Goal: Navigation & Orientation: Find specific page/section

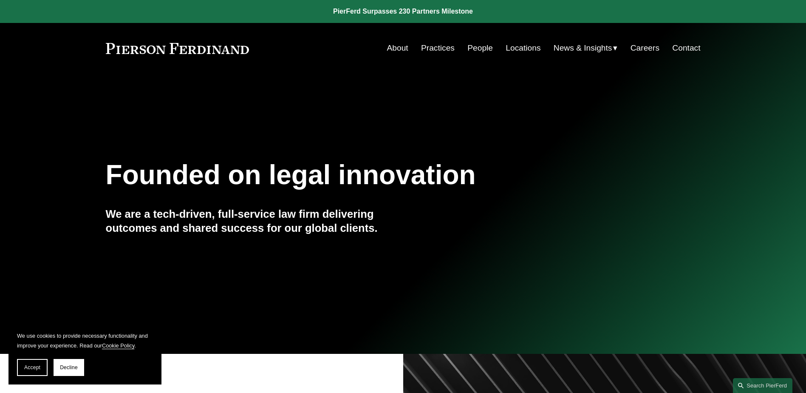
click at [473, 45] on link "People" at bounding box center [479, 48] width 25 height 16
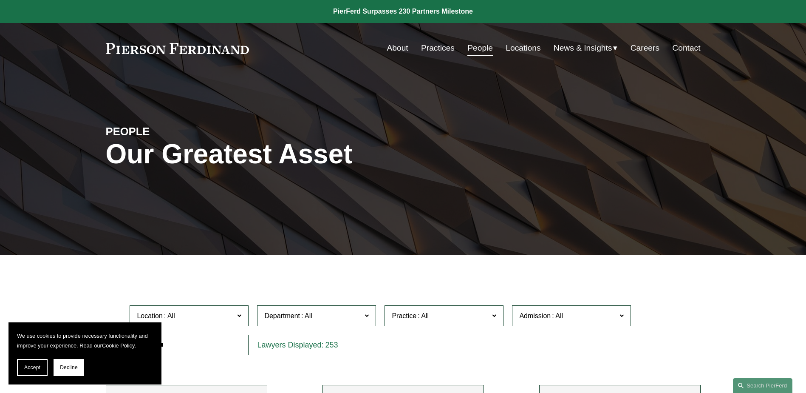
click at [394, 48] on link "About" at bounding box center [397, 48] width 21 height 16
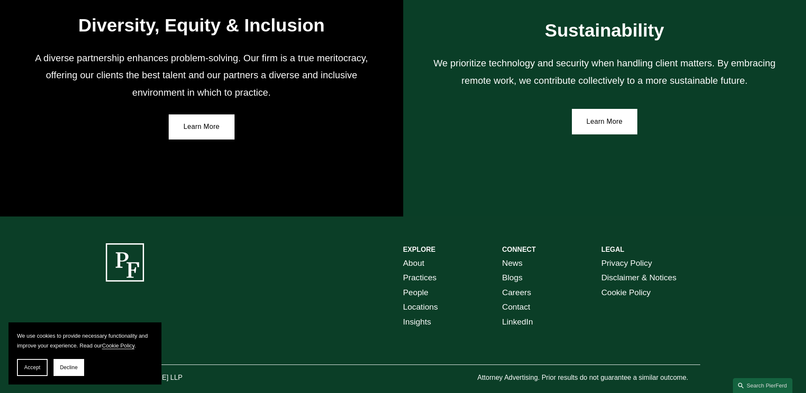
scroll to position [1562, 0]
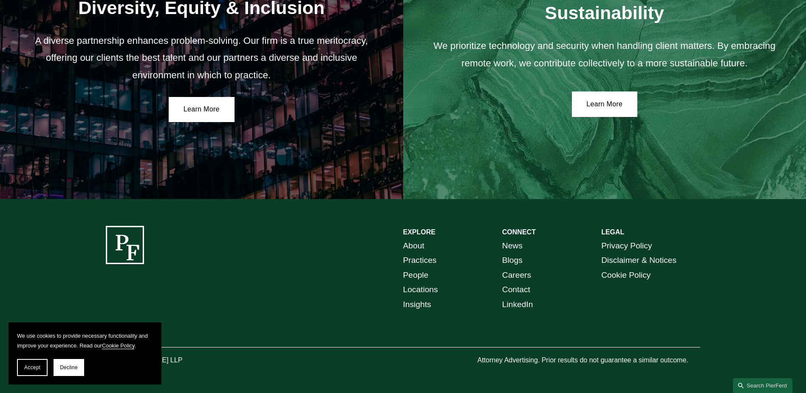
click at [413, 274] on link "People" at bounding box center [415, 275] width 25 height 15
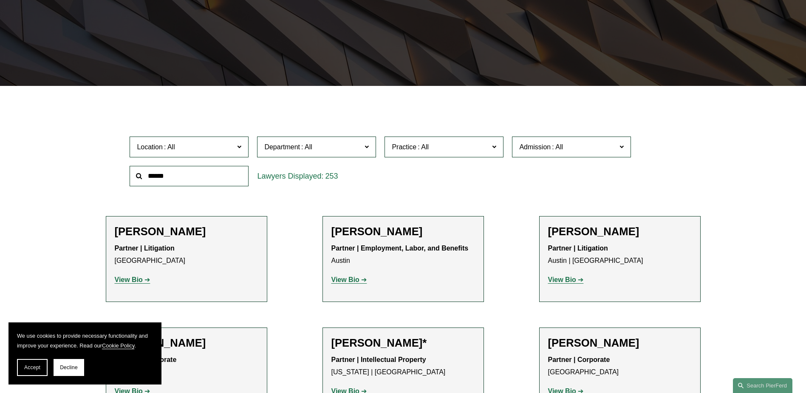
scroll to position [170, 0]
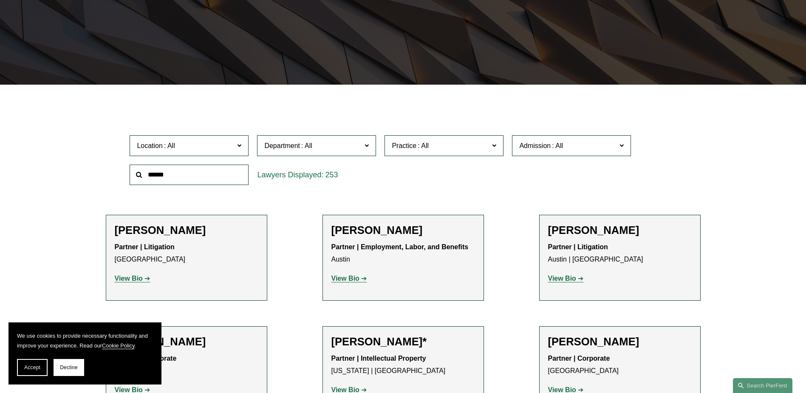
click at [520, 142] on span "Admission" at bounding box center [567, 145] width 97 height 11
click at [475, 141] on span "Practice" at bounding box center [440, 145] width 97 height 11
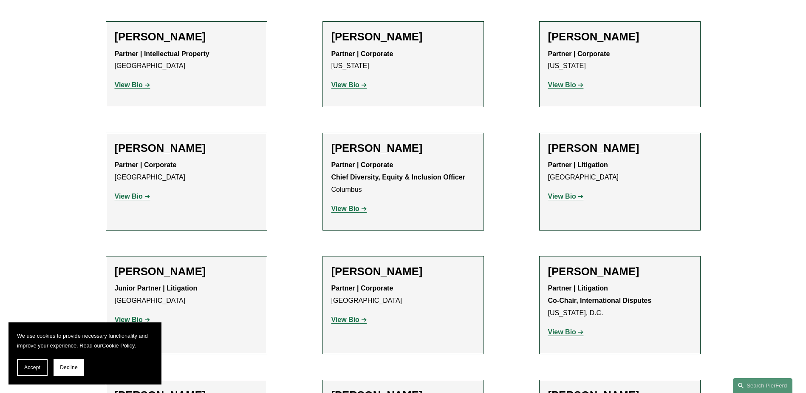
scroll to position [1232, 0]
